Goal: Task Accomplishment & Management: Manage account settings

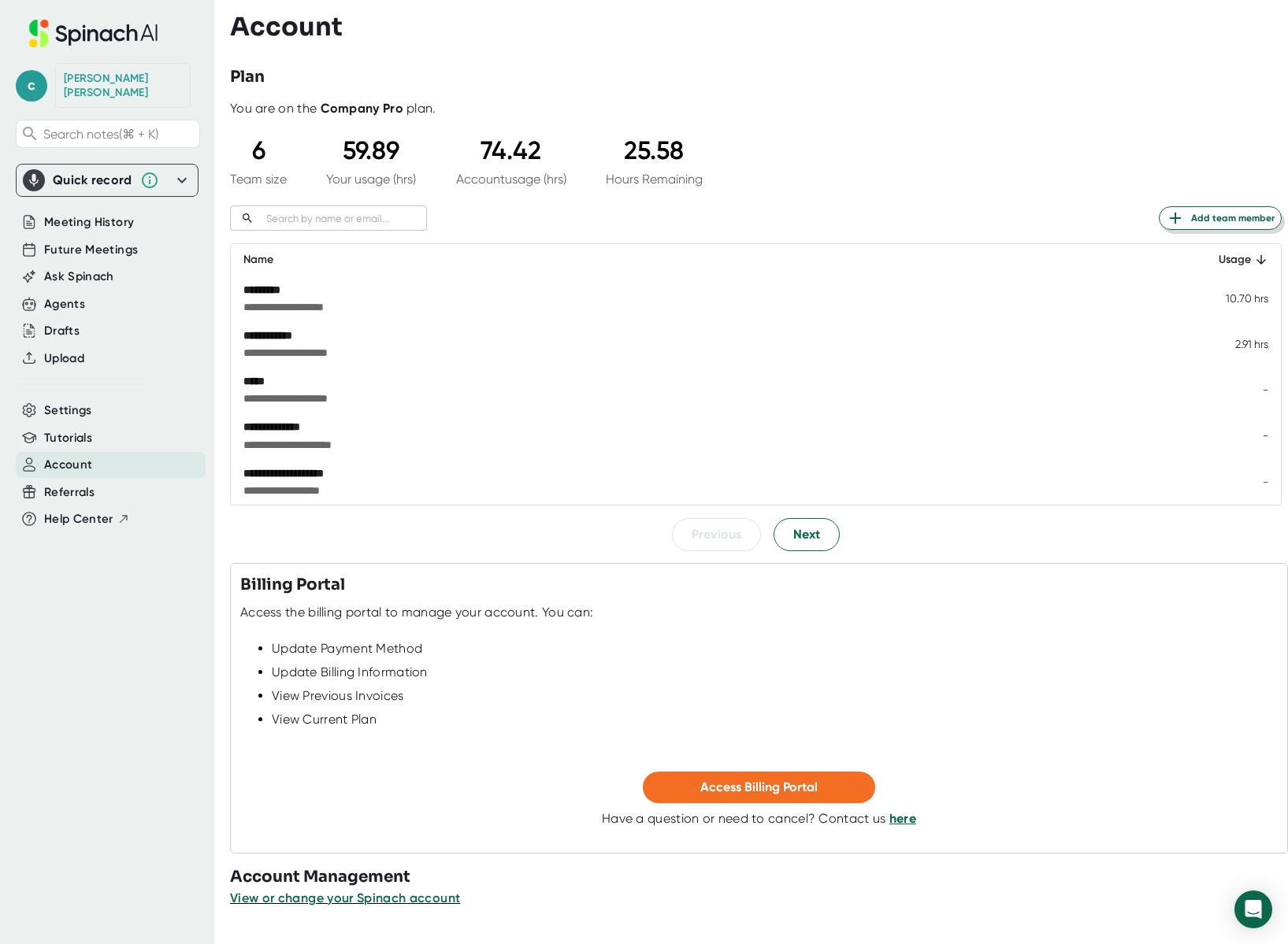
click at [1206, 220] on span "Add team member" at bounding box center [1219, 217] width 108 height 19
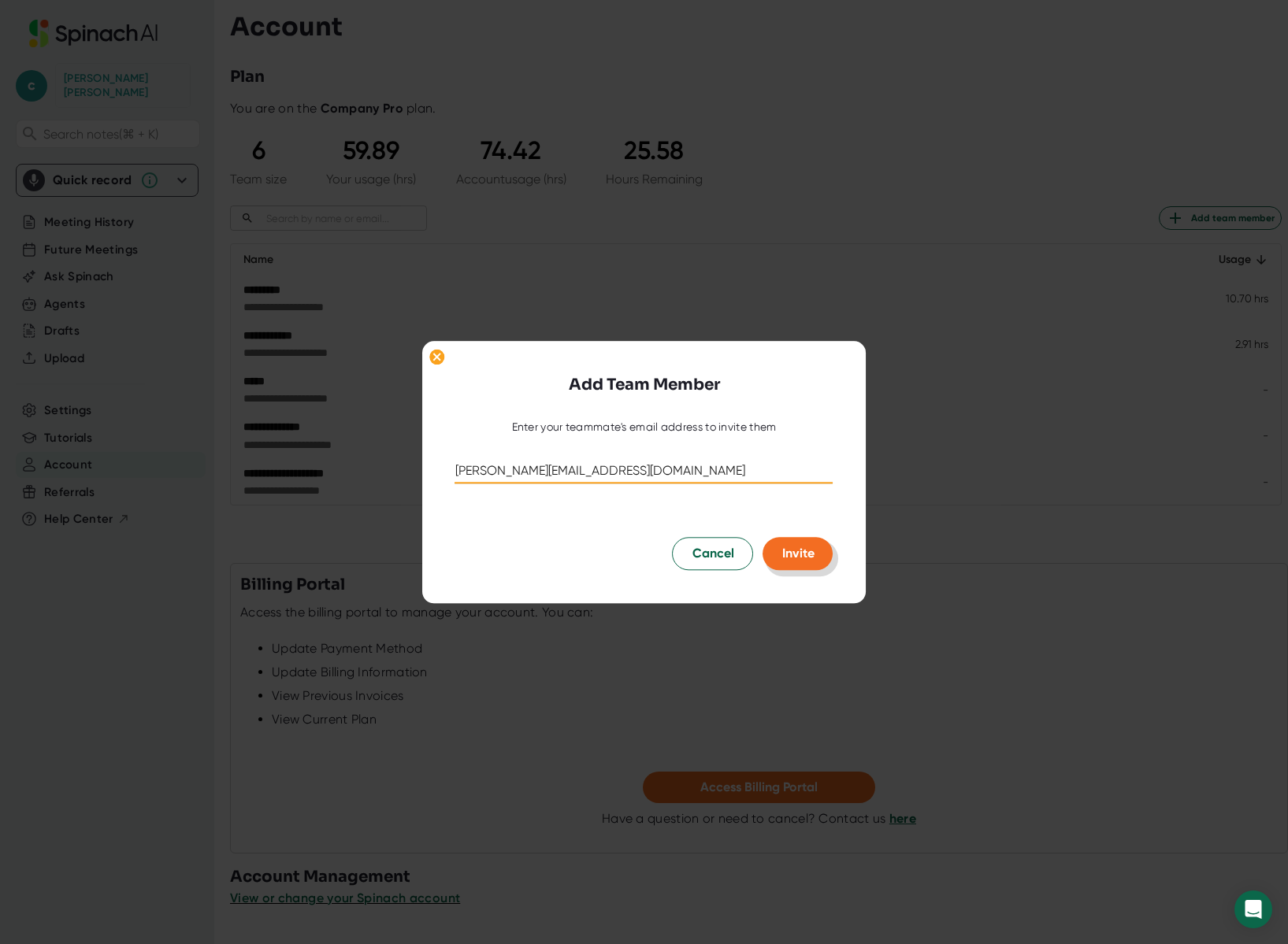
type input "[PERSON_NAME][EMAIL_ADDRESS][DOMAIN_NAME]"
click at [782, 555] on span "Invite" at bounding box center [797, 553] width 33 height 15
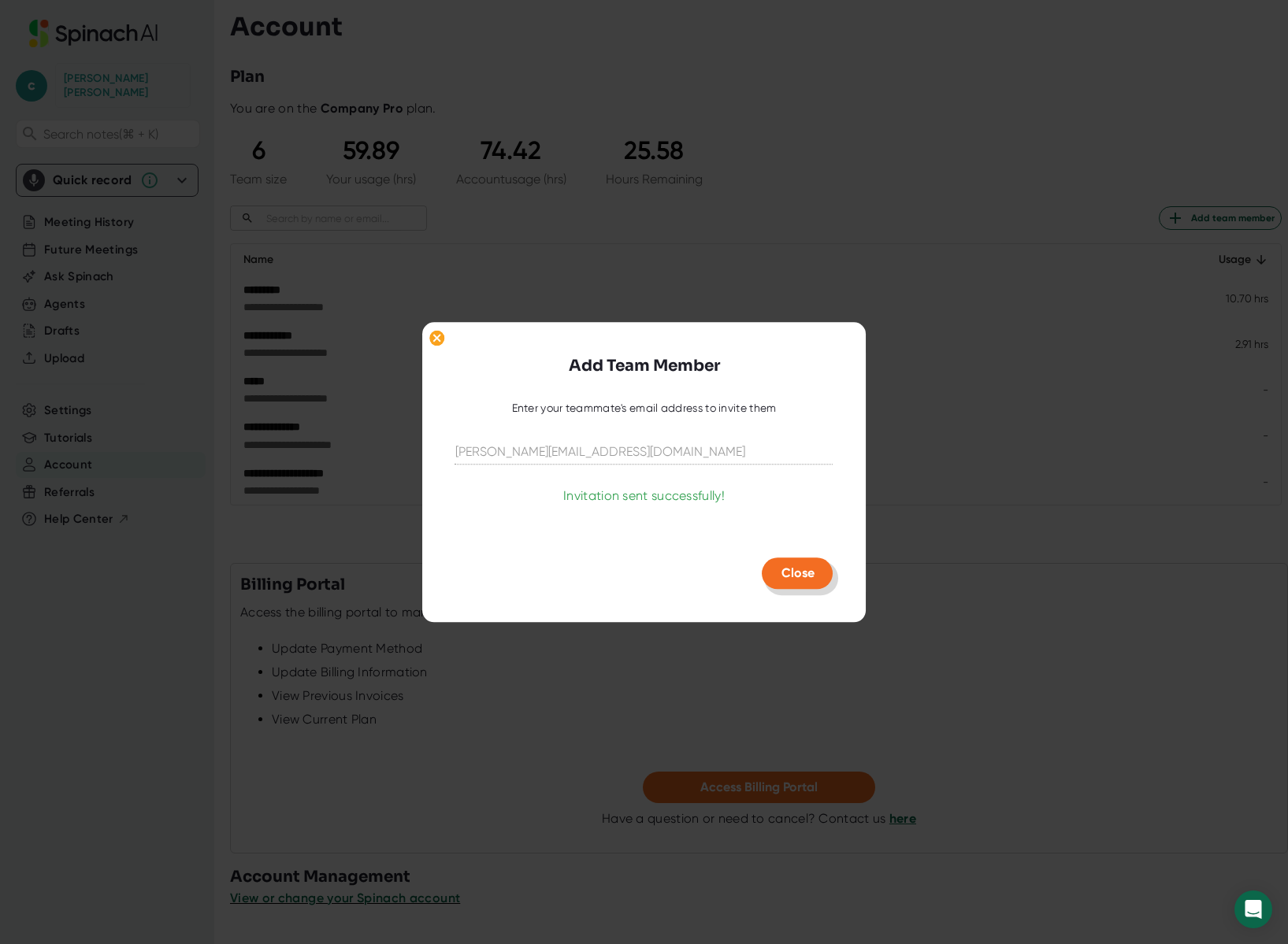
click at [797, 570] on span "Close" at bounding box center [797, 572] width 33 height 15
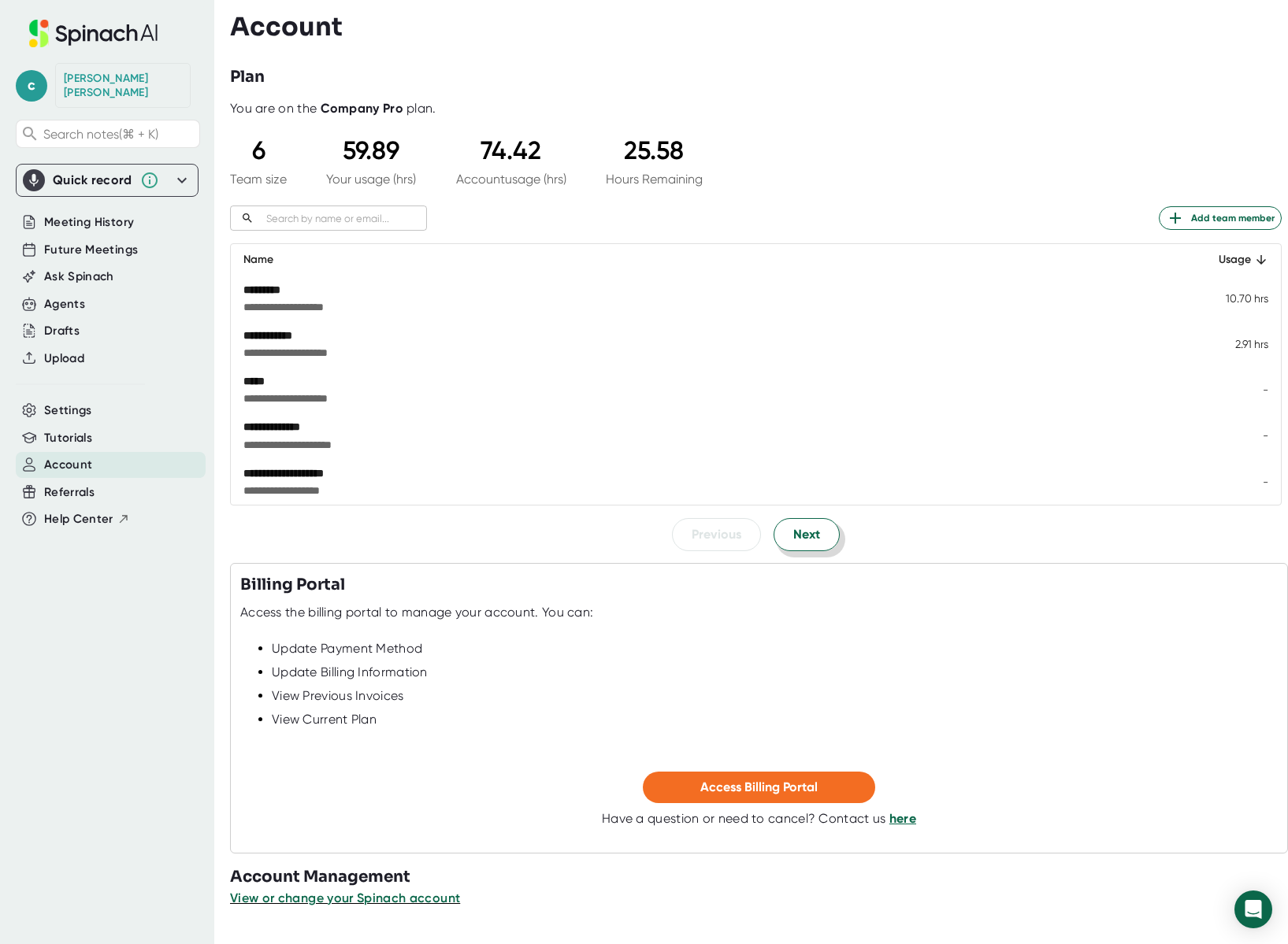
click at [815, 528] on button "Next" at bounding box center [806, 534] width 67 height 33
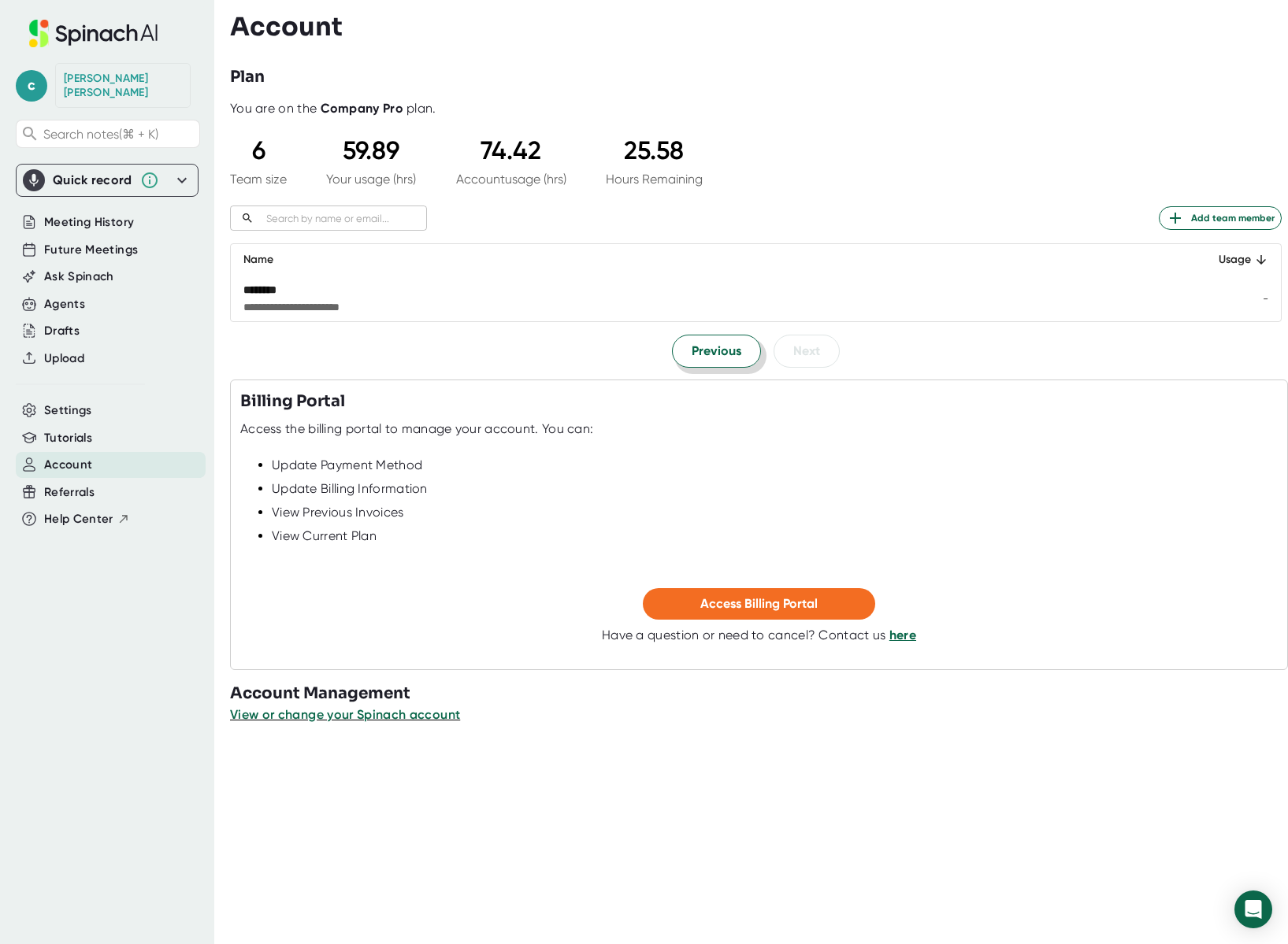
click at [712, 363] on button "Previous" at bounding box center [716, 350] width 89 height 33
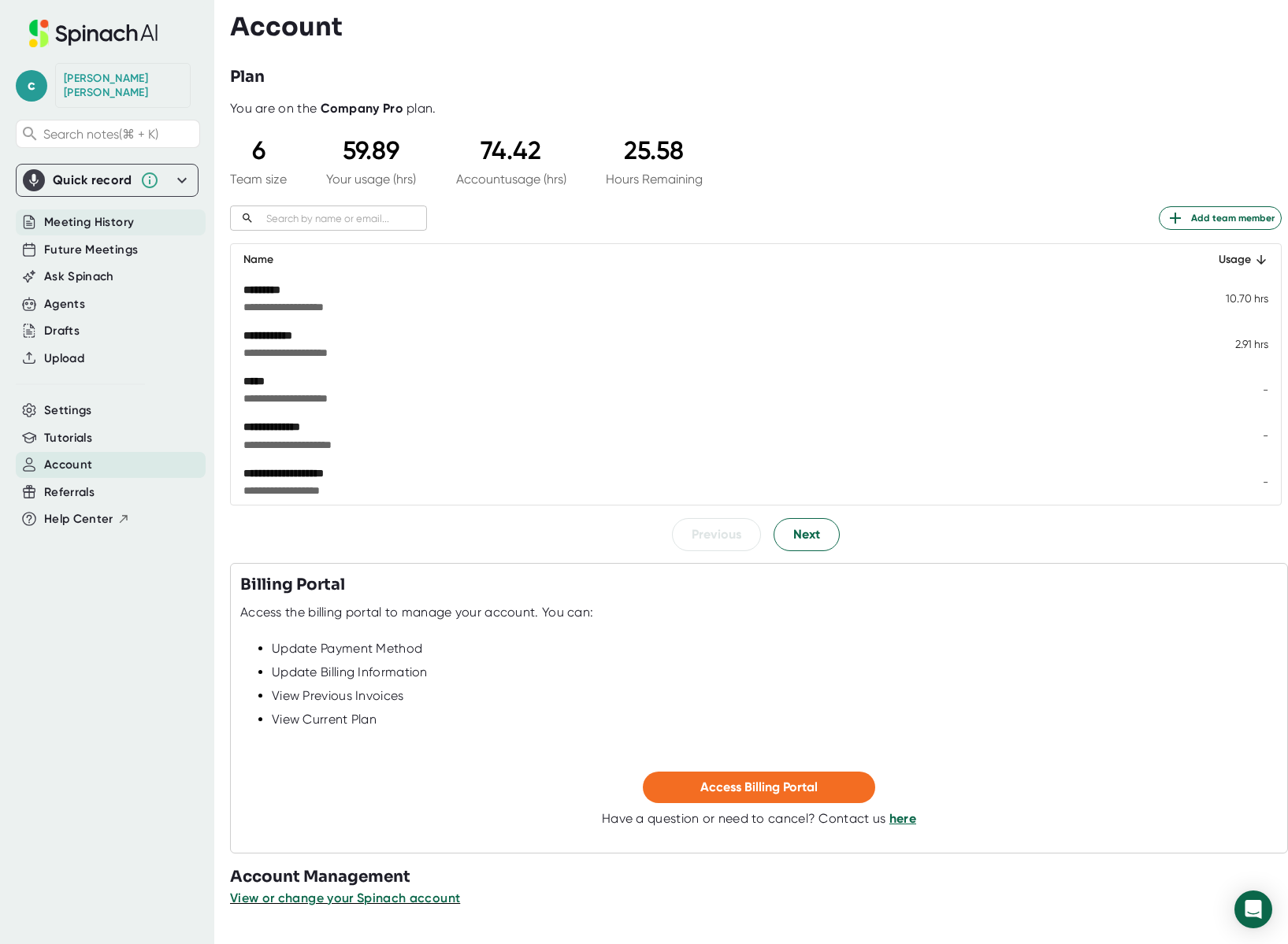
click at [97, 213] on span "Meeting History" at bounding box center [88, 222] width 89 height 18
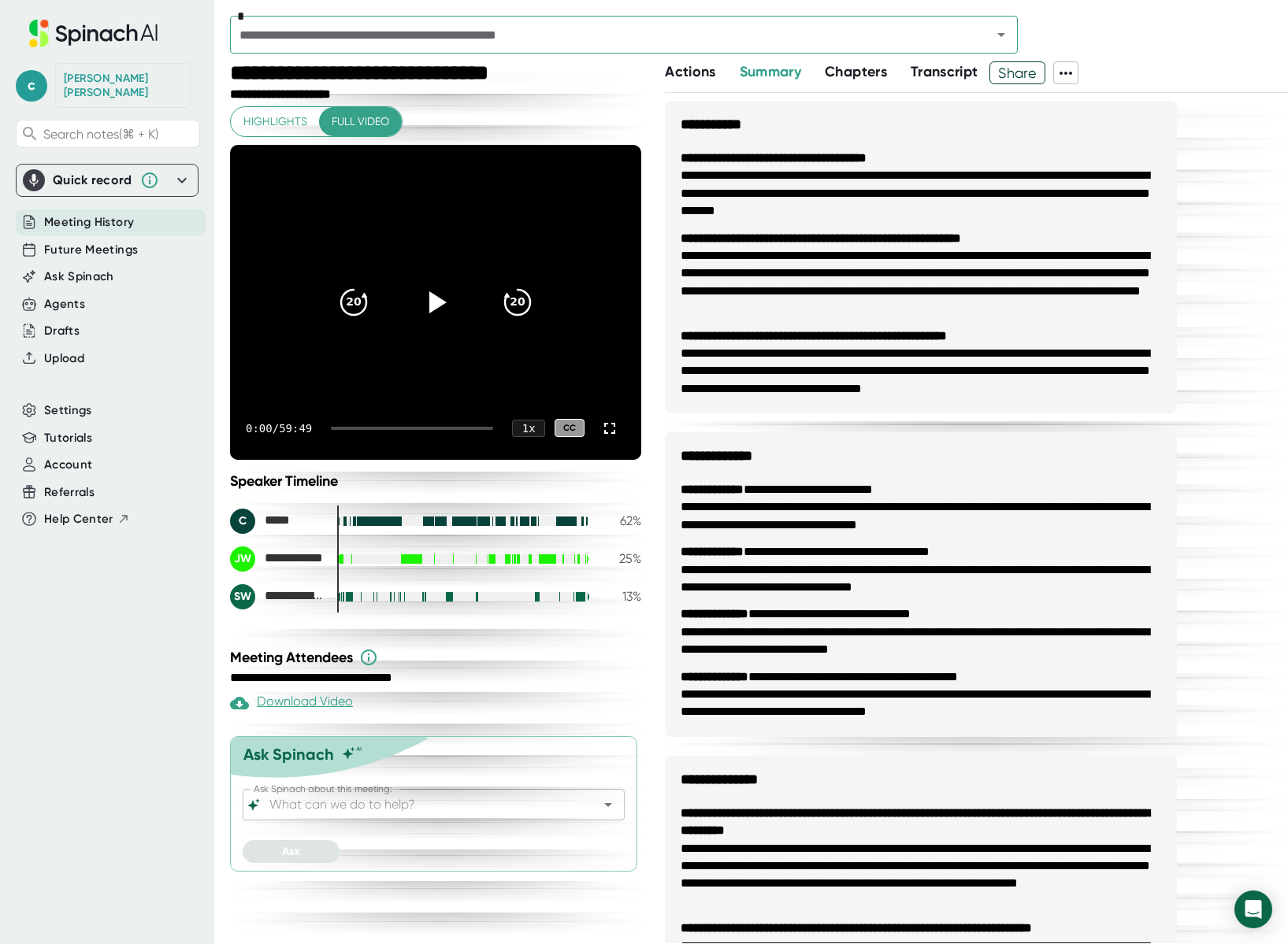
click at [97, 213] on span "Meeting History" at bounding box center [88, 222] width 89 height 18
